Goal: Navigation & Orientation: Find specific page/section

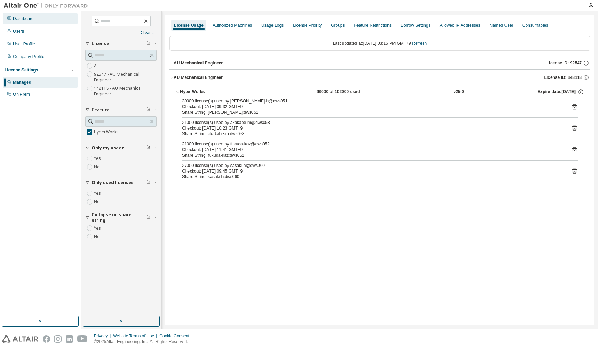
click at [31, 18] on div "Dashboard" at bounding box center [23, 19] width 21 height 6
